Goal: Transaction & Acquisition: Purchase product/service

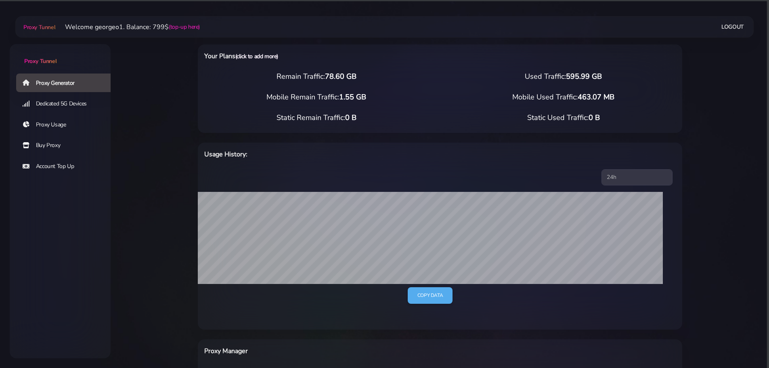
click at [252, 58] on link "(click to add more)" at bounding box center [256, 56] width 43 height 8
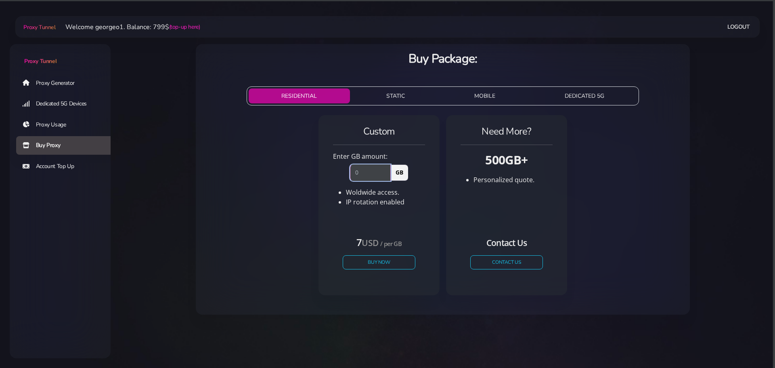
click at [362, 176] on input "number" at bounding box center [370, 172] width 41 height 16
type input "100"
click at [381, 261] on button "Buy Now" at bounding box center [379, 262] width 74 height 14
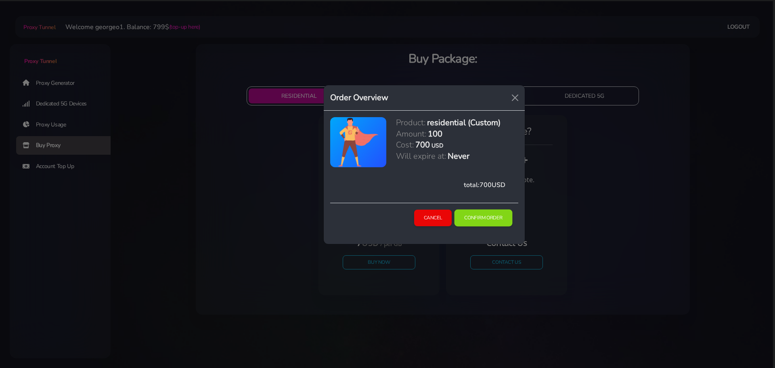
click at [483, 216] on button "Confirm Order" at bounding box center [484, 218] width 58 height 17
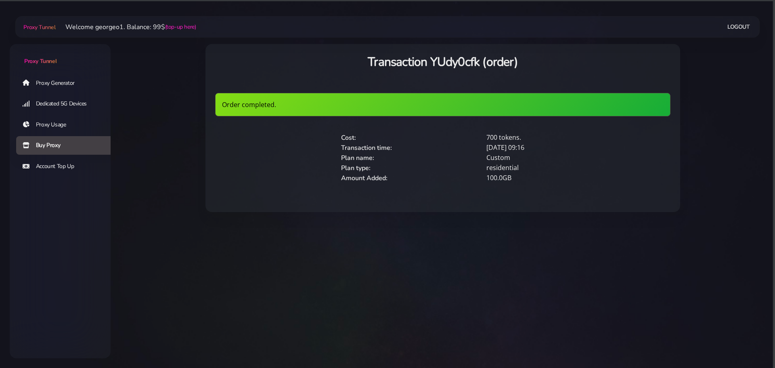
click at [59, 82] on link "Proxy Generator" at bounding box center [66, 82] width 101 height 19
